Goal: Entertainment & Leisure: Consume media (video, audio)

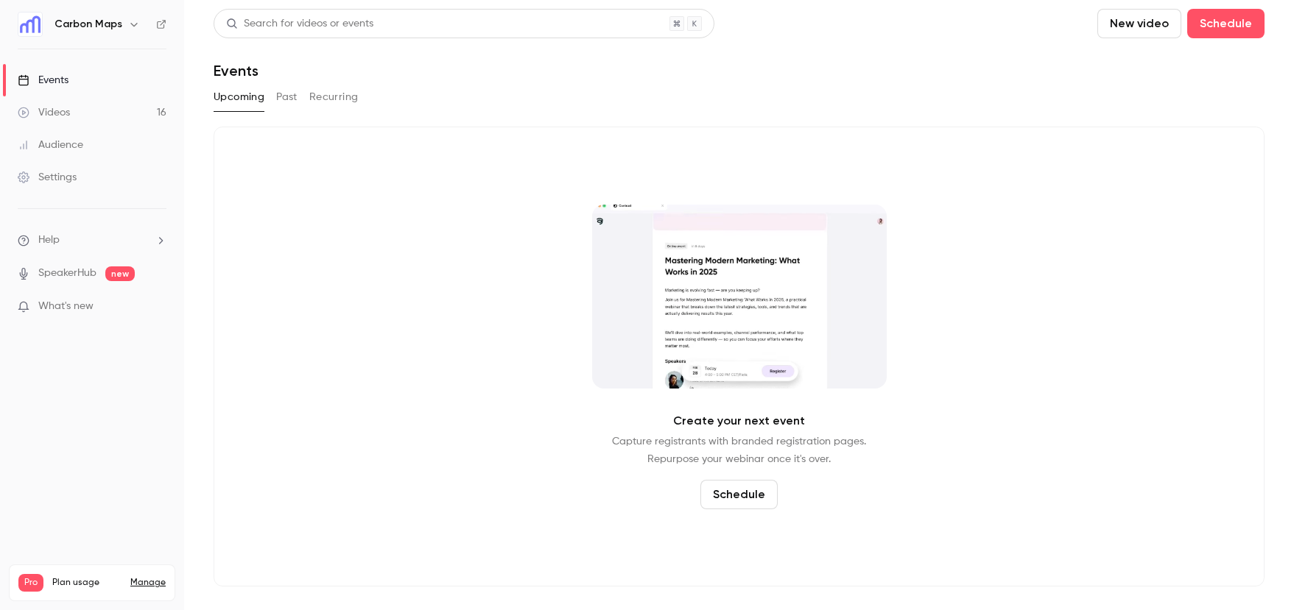
click at [105, 105] on link "Videos 16" at bounding box center [92, 112] width 184 height 32
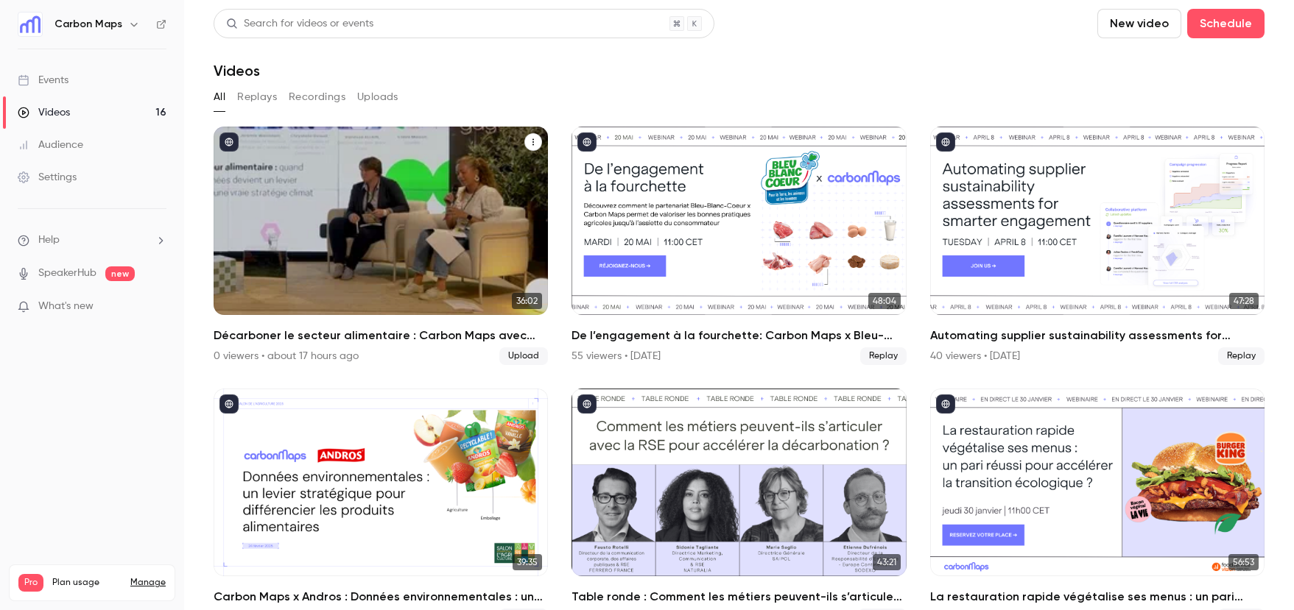
click at [485, 198] on div "Décarboner le secteur alimentaire : Carbon Maps avec Cooperative U et Bleu-Blan…" at bounding box center [381, 221] width 334 height 189
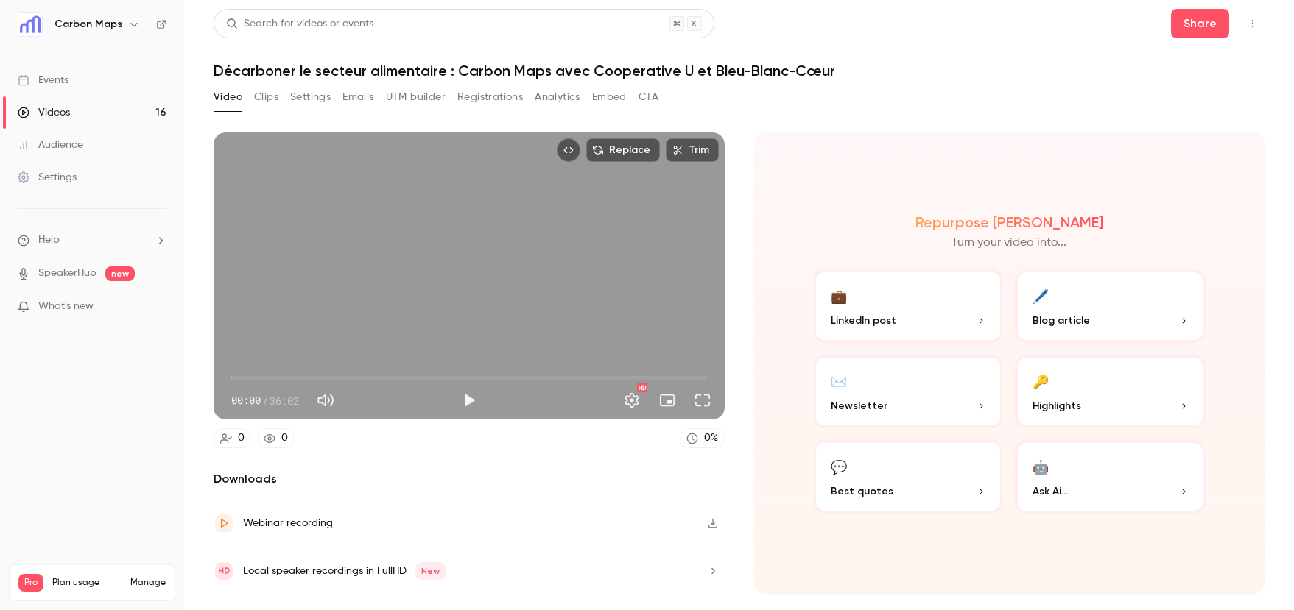
click at [413, 101] on button "UTM builder" at bounding box center [416, 97] width 60 height 24
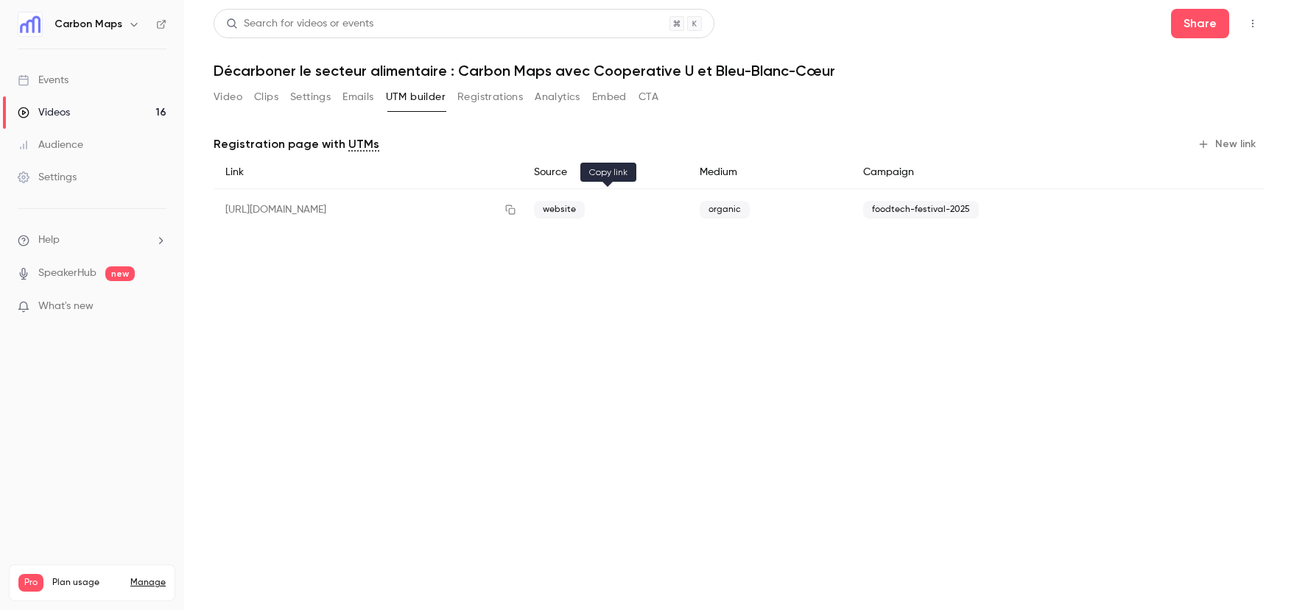
click at [522, 216] on button "button" at bounding box center [510, 210] width 24 height 24
